Goal: Complete application form: Complete application form

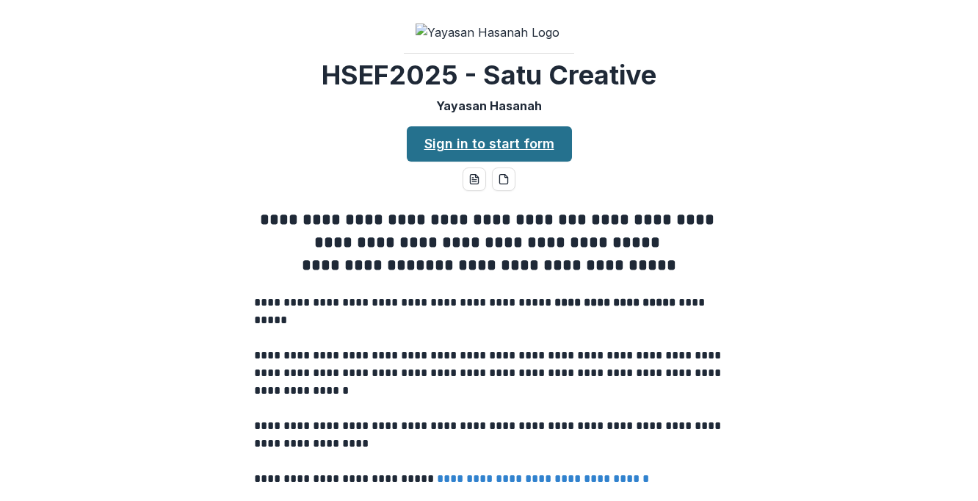
click at [511, 162] on link "Sign in to start form" at bounding box center [489, 143] width 165 height 35
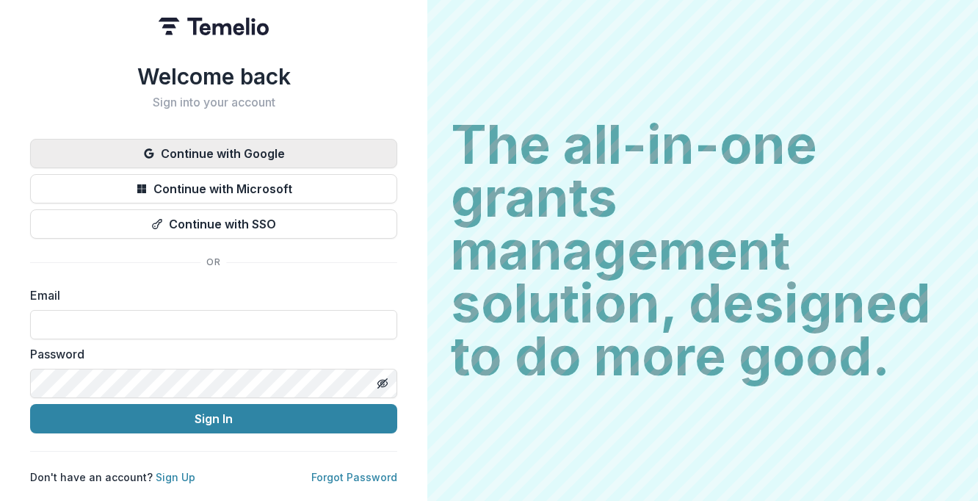
click at [290, 139] on button "Continue with Google" at bounding box center [213, 153] width 367 height 29
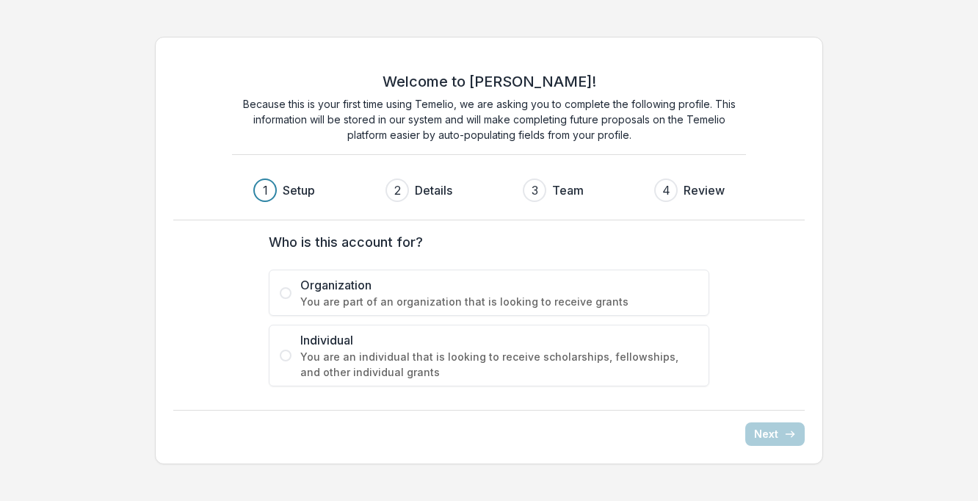
click at [885, 189] on div "Welcome to Temelio! Because this is your first time using Temelio, we are askin…" at bounding box center [489, 250] width 978 height 451
click at [282, 290] on span at bounding box center [286, 293] width 12 height 12
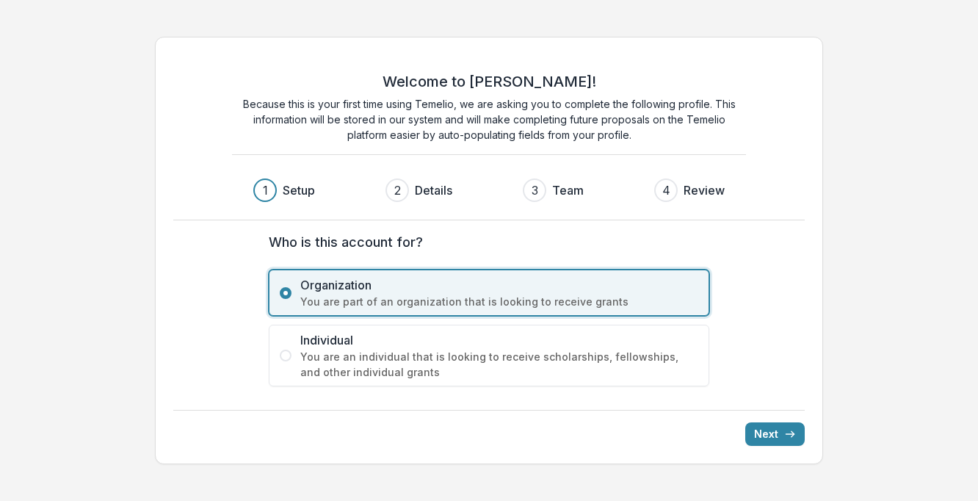
click at [934, 236] on div "Welcome to Temelio! Because this is your first time using Temelio, we are askin…" at bounding box center [489, 250] width 978 height 451
click at [780, 434] on button "Next" at bounding box center [774, 433] width 59 height 23
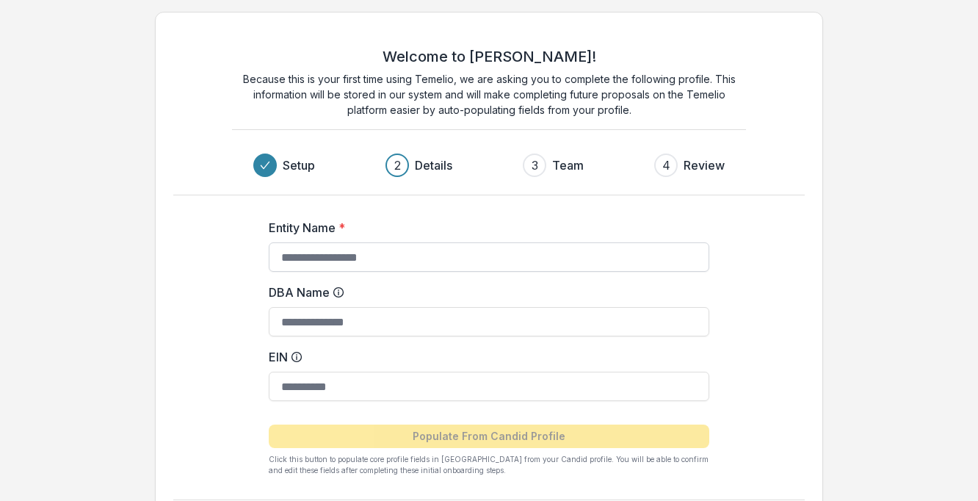
click at [294, 253] on input "Entity Name *" at bounding box center [489, 256] width 440 height 29
type input "**********"
click at [336, 317] on input "DBA Name" at bounding box center [489, 321] width 440 height 29
type input "**********"
click at [308, 386] on input "EIN" at bounding box center [489, 385] width 440 height 29
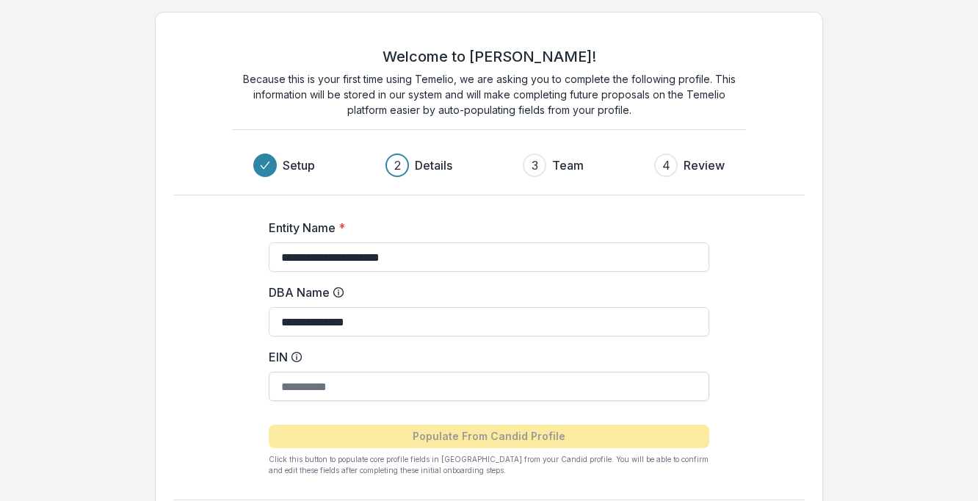
type input "*"
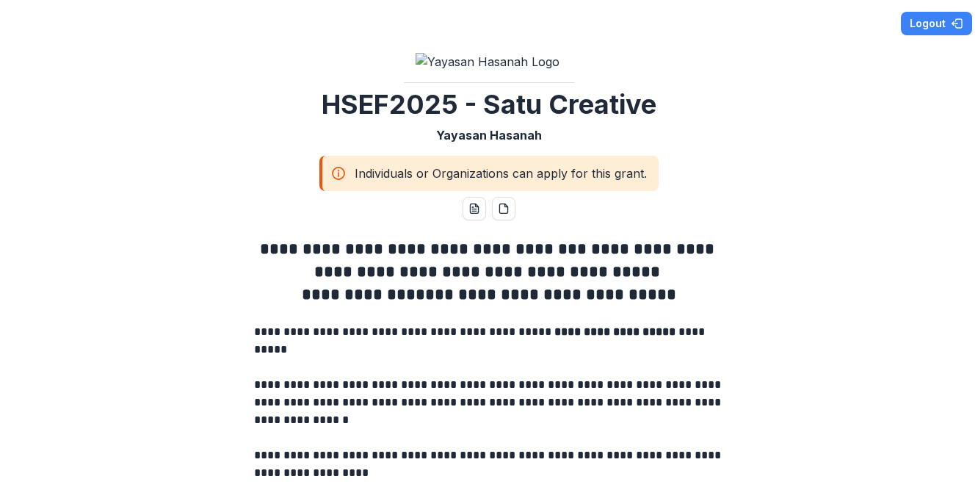
click at [338, 171] on icon at bounding box center [338, 170] width 1 height 1
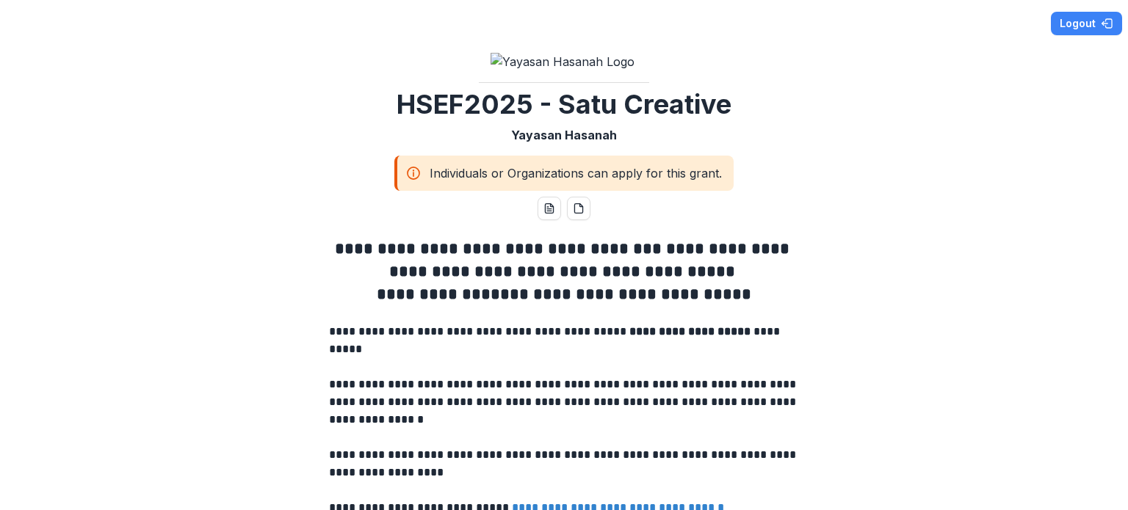
scroll to position [147, 0]
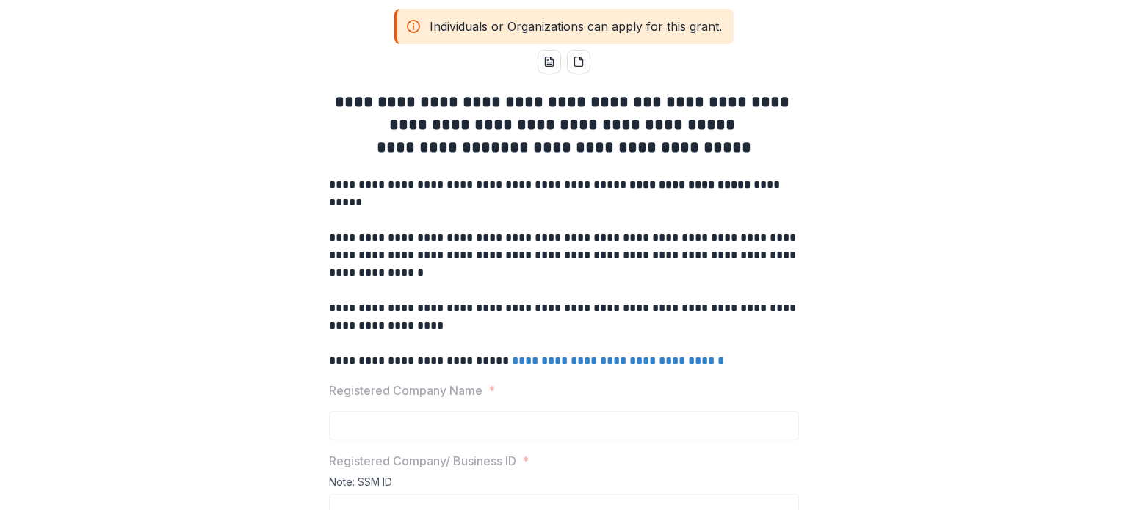
click at [643, 366] on link "**********" at bounding box center [618, 360] width 212 height 11
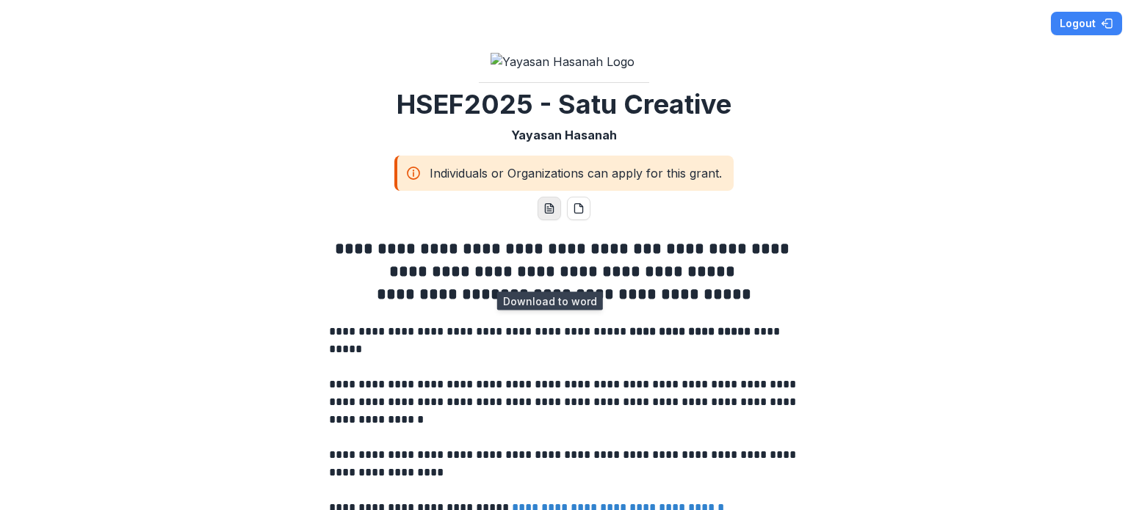
scroll to position [147, 0]
